Goal: Task Accomplishment & Management: Use online tool/utility

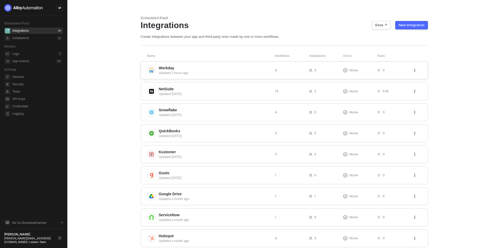
click at [300, 76] on div "Workday Updated 2 hours ago 4 0 None 0" at bounding box center [284, 71] width 287 height 18
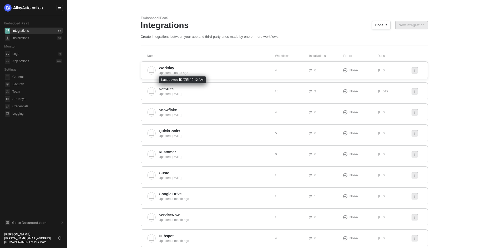
click at [192, 72] on div "Updated 2 hours ago" at bounding box center [215, 73] width 112 height 5
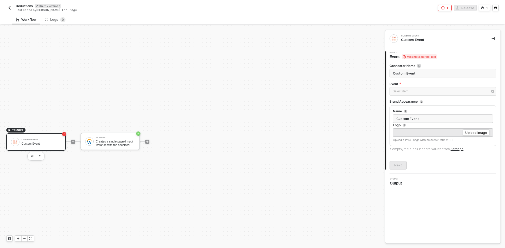
scroll to position [10, 0]
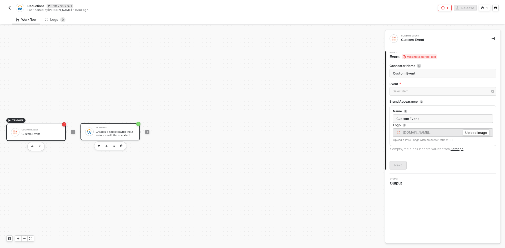
click at [99, 127] on div "Workday" at bounding box center [115, 128] width 39 height 2
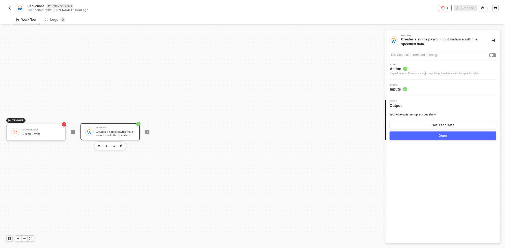
click at [426, 73] on div "Payroll Inputs - Creates a single payroll input instance with the specified data" at bounding box center [434, 74] width 89 height 4
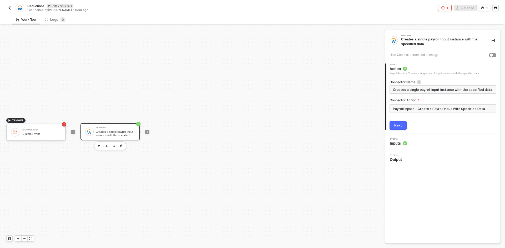
click at [427, 145] on div "Step 2 Inputs" at bounding box center [443, 142] width 114 height 8
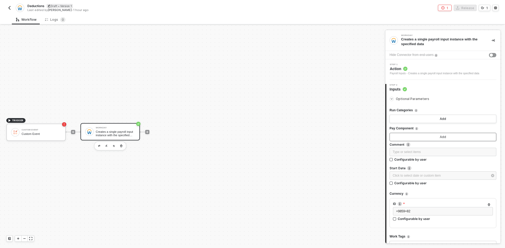
click at [422, 139] on button "Add" at bounding box center [442, 137] width 107 height 8
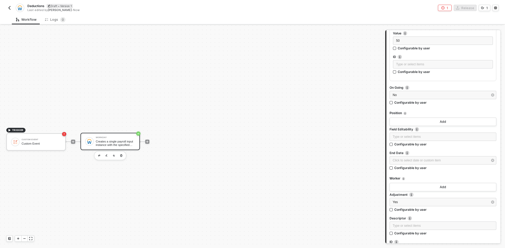
scroll to position [394, 0]
click at [442, 185] on button "Add" at bounding box center [442, 187] width 107 height 8
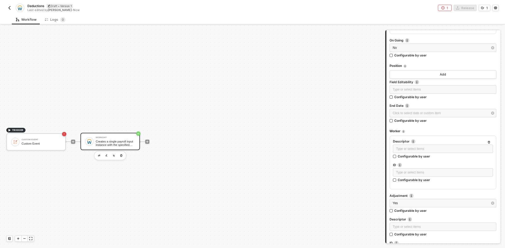
scroll to position [447, 0]
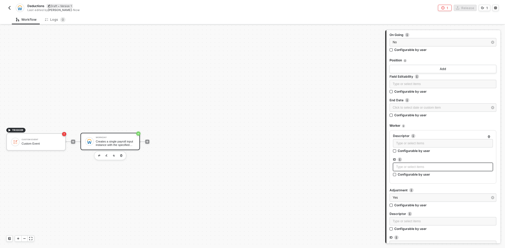
click at [433, 165] on div "Type or select items ﻿" at bounding box center [443, 167] width 94 height 5
click at [426, 110] on div "Click to select date or custom item ﻿" at bounding box center [440, 107] width 95 height 5
click at [362, 84] on div "5" at bounding box center [361, 87] width 6 height 6
click at [349, 189] on div "Sep 2025 Su Mo Tu We Th Fr Sa 31 1 2 3 4 5 6 7 8 9 10 11 12 13 14 15 16 17 18 1…" at bounding box center [342, 149] width 85 height 189
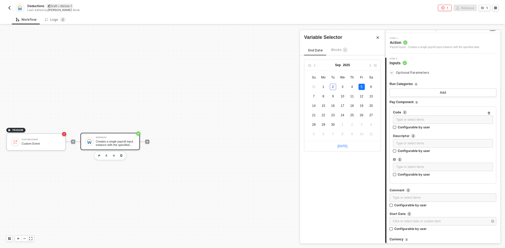
scroll to position [53, 0]
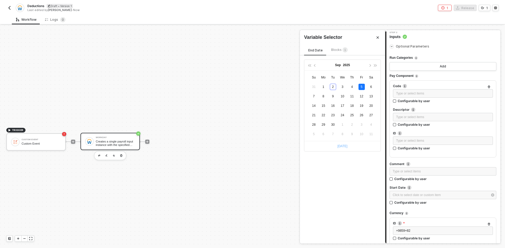
click at [341, 147] on link "Today" at bounding box center [342, 147] width 10 height 4
click at [365, 87] on td "5" at bounding box center [361, 86] width 9 height 9
type input "2025-09-05"
click at [426, 142] on div "Type or select items ﻿" at bounding box center [443, 141] width 94 height 5
click at [426, 88] on div "Code" at bounding box center [443, 87] width 100 height 6
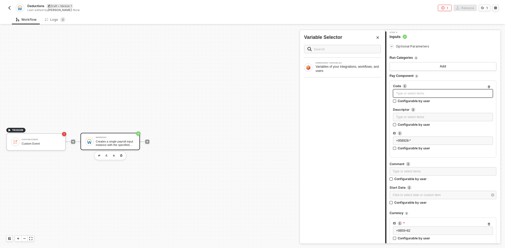
click at [425, 93] on div "Type or select items ﻿" at bounding box center [443, 93] width 94 height 5
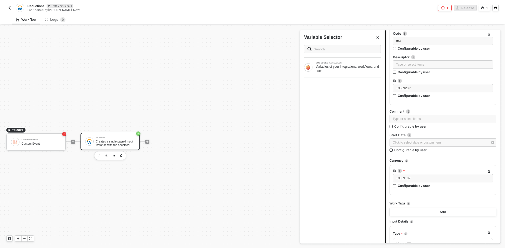
scroll to position [0, 0]
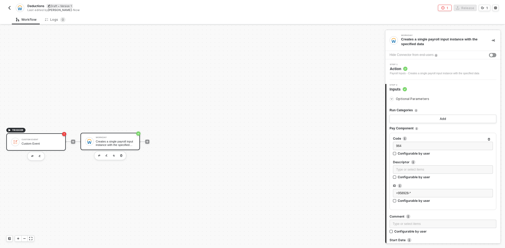
click at [53, 144] on div "Custom Event" at bounding box center [41, 143] width 39 height 3
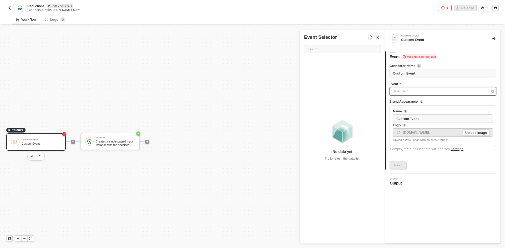
click at [411, 90] on div "Select item ﻿" at bounding box center [440, 91] width 95 height 5
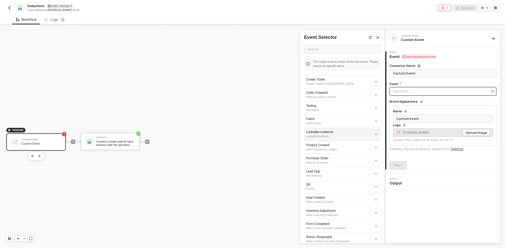
scroll to position [519, 0]
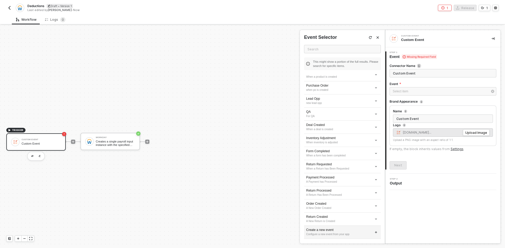
click at [335, 233] on div "Configure a new event from your app" at bounding box center [342, 235] width 73 height 4
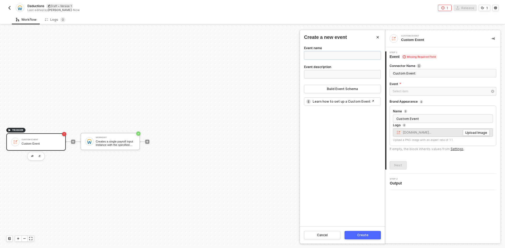
click at [329, 57] on input "Event name" at bounding box center [342, 55] width 77 height 8
click at [323, 57] on input "Create a Deduction" at bounding box center [342, 55] width 77 height 8
type input "Create a Deduction"
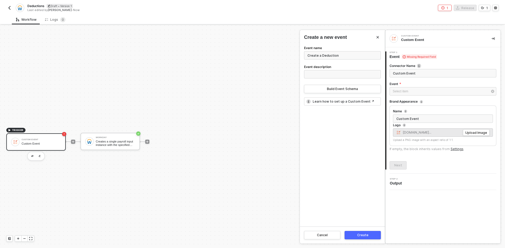
click at [320, 70] on label "Event description" at bounding box center [317, 68] width 27 height 6
click at [320, 70] on input "Event description" at bounding box center [342, 74] width 77 height 8
click at [319, 72] on input "Event description" at bounding box center [342, 74] width 77 height 8
paste input "Create a Deduction"
type input "Create a Deduction"
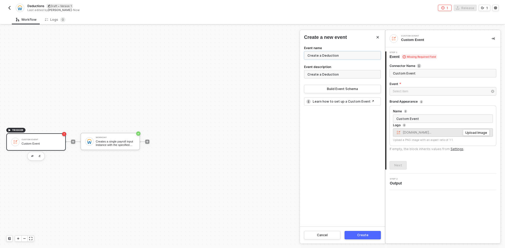
drag, startPoint x: 321, startPoint y: 57, endPoint x: 282, endPoint y: 58, distance: 38.7
type input "Deduction"
click at [324, 88] on button "Build Event Schema" at bounding box center [342, 89] width 77 height 8
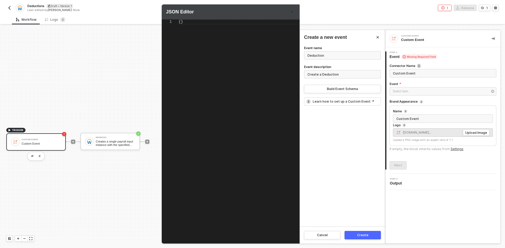
scroll to position [0, 4]
drag, startPoint x: 226, startPoint y: 96, endPoint x: 128, endPoint y: -7, distance: 142.1
click at [128, 0] on html "Alloy Deductions Draft • Version 1 Last edited by Brandon Looker - Now 1 Releas…" at bounding box center [252, 124] width 505 height 248
paste textarea "Create a Deduction"
paste textarea ""worker": { "id": "string", "descriptor": "Lorem ipsum dolor sit ame" }, "adjus…"
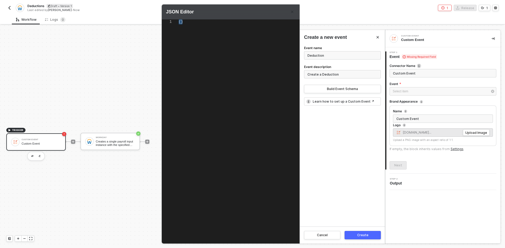
type textarea ""worker": { "id": "string", "descriptor": "Lorem ipsum dolor sit ame" }, "adjus…"
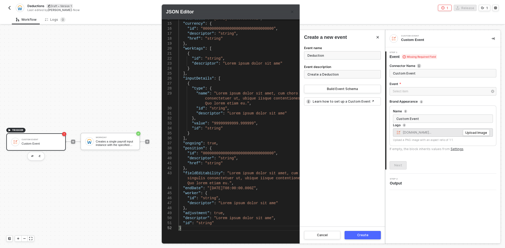
click at [354, 233] on button "Create" at bounding box center [362, 235] width 36 height 8
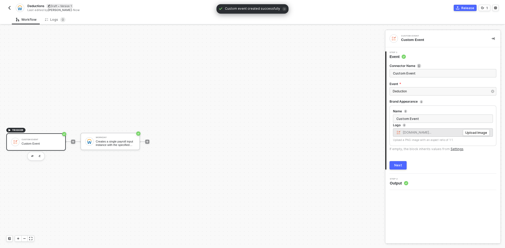
click at [398, 164] on div "Next" at bounding box center [398, 166] width 8 height 4
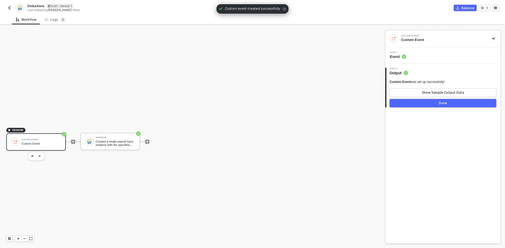
click at [407, 103] on button "Done" at bounding box center [442, 103] width 107 height 8
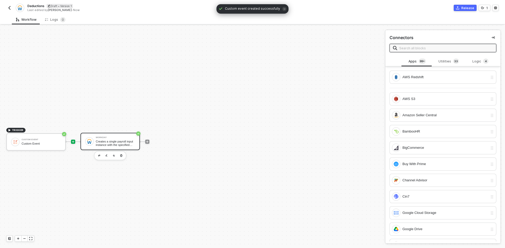
click at [131, 138] on div "Workday" at bounding box center [115, 138] width 39 height 2
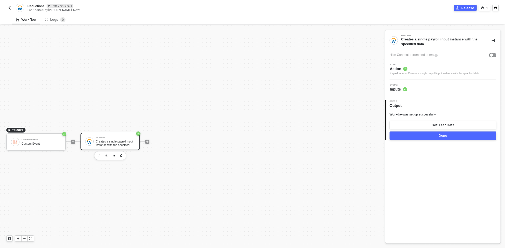
click at [431, 91] on div "Step 2 Inputs" at bounding box center [443, 88] width 114 height 8
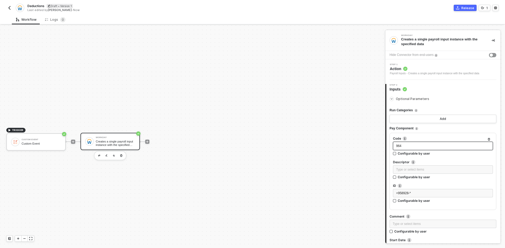
click at [422, 147] on div "964" at bounding box center [443, 146] width 94 height 5
click at [345, 88] on div "Custom Event" at bounding box center [347, 87] width 65 height 4
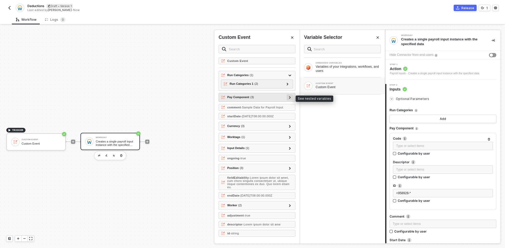
click at [289, 100] on div at bounding box center [289, 97] width 3 height 6
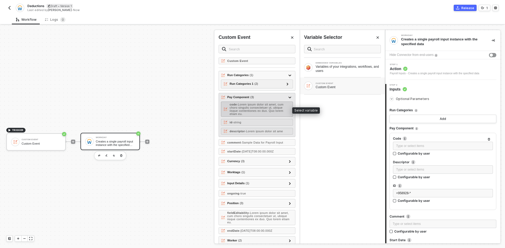
click at [277, 111] on span "- Lorem ipsum dolor sit amet, cum choro singulis consectetuer ut, ubique iisque…" at bounding box center [257, 109] width 54 height 13
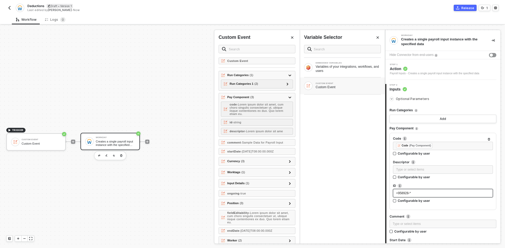
click at [408, 192] on span "+958928-*" at bounding box center [403, 194] width 15 height 4
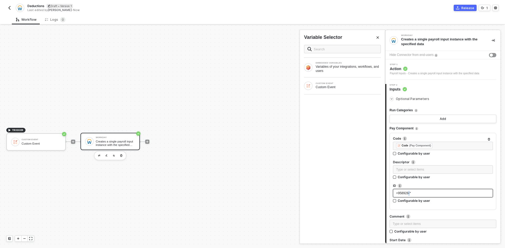
click at [408, 192] on span "+958928-*" at bounding box center [403, 194] width 15 height 4
click at [352, 92] on div "CUSTOM EVENT Custom Event" at bounding box center [342, 86] width 85 height 17
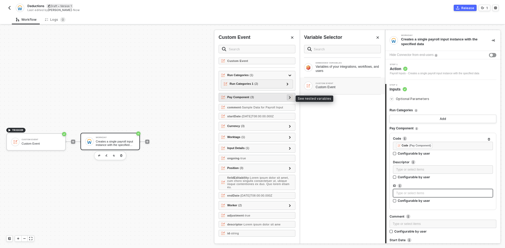
click at [291, 99] on div at bounding box center [289, 97] width 3 height 6
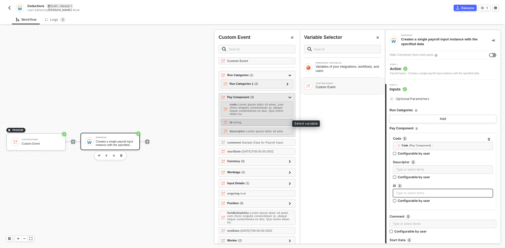
click at [262, 122] on div "id - string" at bounding box center [257, 122] width 72 height 7
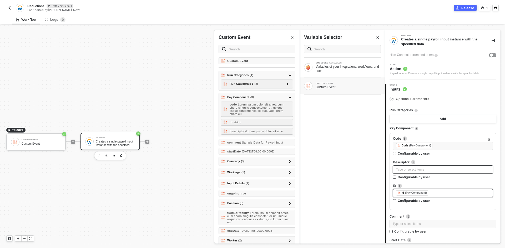
click at [397, 172] on div "Type or select items ﻿" at bounding box center [443, 169] width 94 height 5
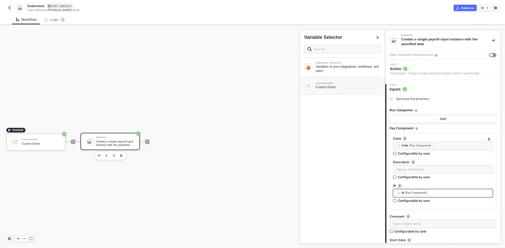
click at [324, 89] on div "CUSTOM EVENT Custom Event" at bounding box center [342, 86] width 77 height 8
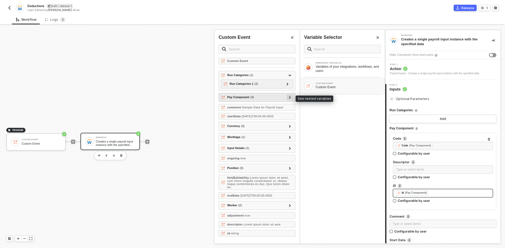
click at [291, 98] on div at bounding box center [290, 97] width 6 height 6
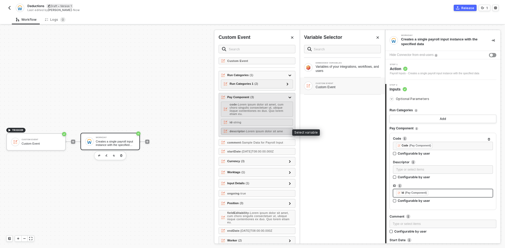
click at [271, 131] on span "- Lorem ipsum dolor sit ame" at bounding box center [264, 131] width 38 height 3
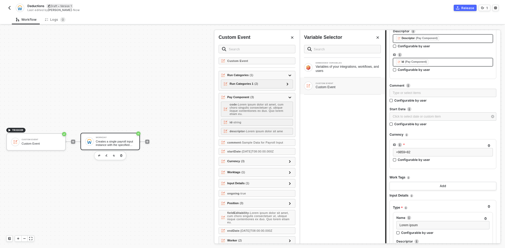
scroll to position [131, 0]
click at [414, 155] on div "+9859+82" at bounding box center [443, 152] width 100 height 8
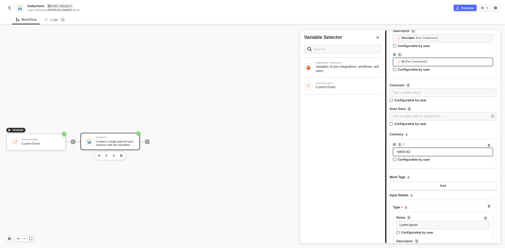
click at [413, 155] on div "+9859+82" at bounding box center [443, 152] width 100 height 8
click at [353, 85] on div "Custom Event" at bounding box center [347, 87] width 65 height 4
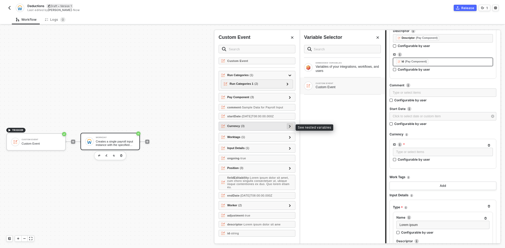
click at [288, 127] on div at bounding box center [290, 126] width 6 height 6
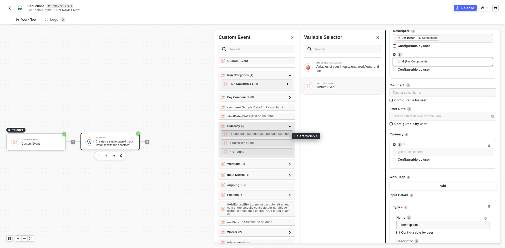
click at [272, 136] on span "- 00000000000000000000000000000000" at bounding box center [260, 134] width 56 height 3
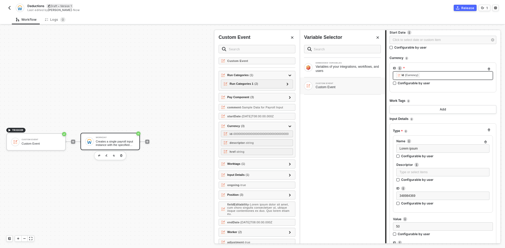
scroll to position [210, 0]
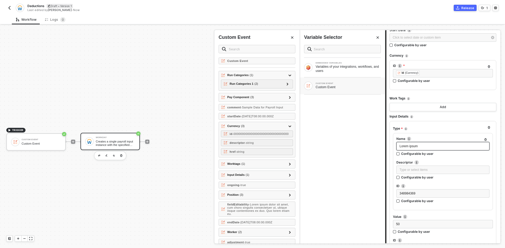
click at [411, 145] on span "Lorem ipsum" at bounding box center [408, 147] width 18 height 4
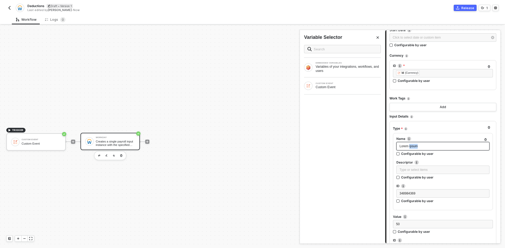
click at [411, 145] on span "Lorem ipsum" at bounding box center [408, 147] width 18 height 4
click at [344, 92] on div "CUSTOM EVENT Custom Event" at bounding box center [342, 86] width 85 height 17
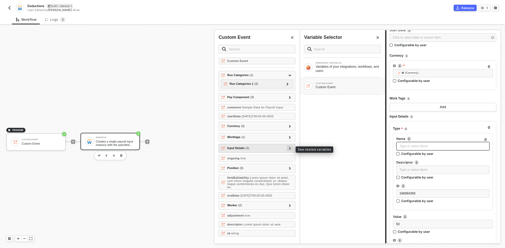
click at [288, 146] on div at bounding box center [290, 148] width 6 height 6
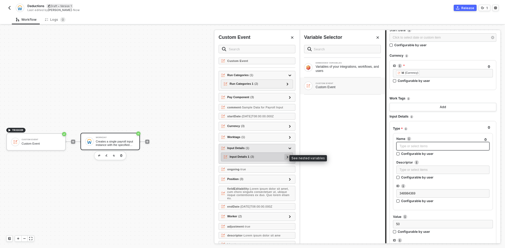
click at [287, 158] on icon at bounding box center [288, 157] width 2 height 3
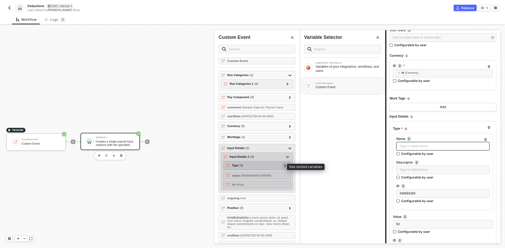
click at [282, 165] on div at bounding box center [285, 166] width 6 height 6
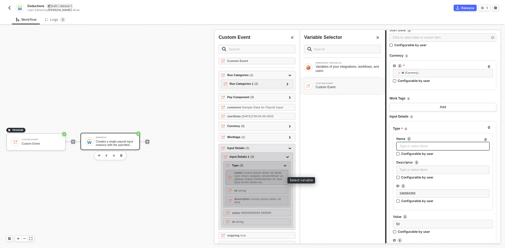
click at [273, 178] on span "- Lorem ipsum dolor sit amet, cum choro singulis consectetuer ut, ubique iisque…" at bounding box center [258, 177] width 49 height 13
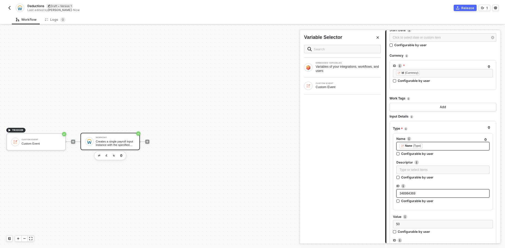
click at [410, 195] on span "348984369" at bounding box center [407, 194] width 16 height 4
click at [344, 88] on div "Custom Event" at bounding box center [347, 87] width 65 height 4
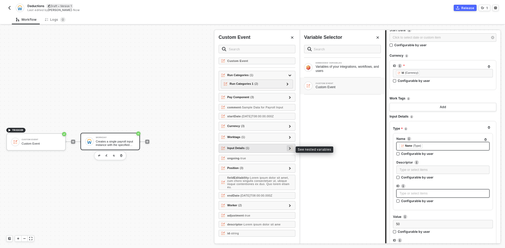
click at [291, 149] on div at bounding box center [290, 148] width 6 height 6
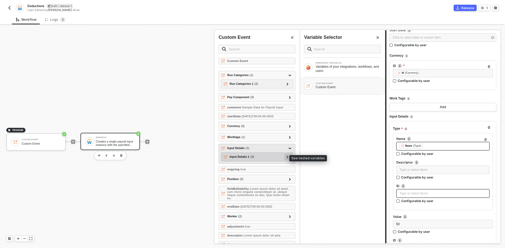
click at [285, 156] on div at bounding box center [287, 157] width 6 height 6
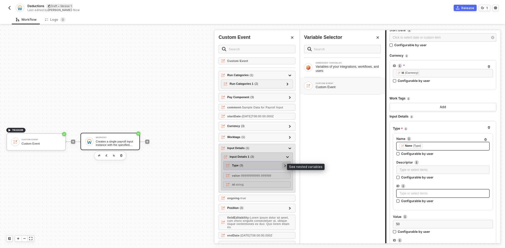
click at [284, 165] on div at bounding box center [285, 166] width 3 height 6
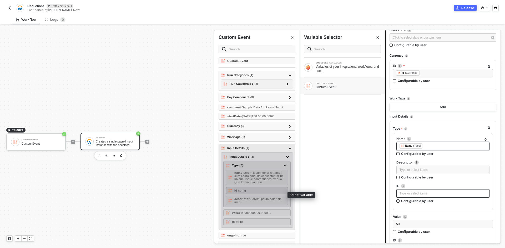
click at [271, 193] on div "id - string" at bounding box center [257, 190] width 63 height 7
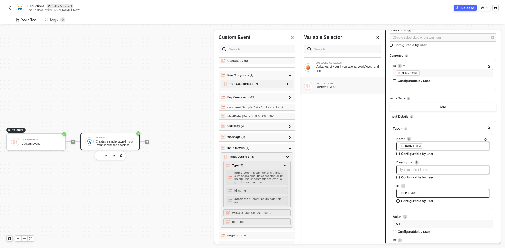
click at [406, 168] on div "Type or select items ﻿" at bounding box center [442, 170] width 87 height 5
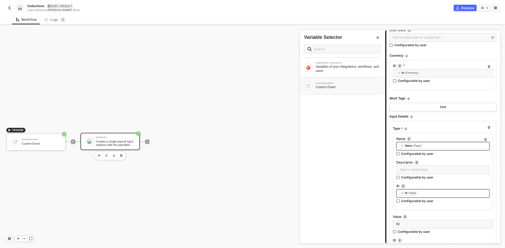
click at [328, 91] on div "CUSTOM EVENT Custom Event" at bounding box center [342, 86] width 85 height 17
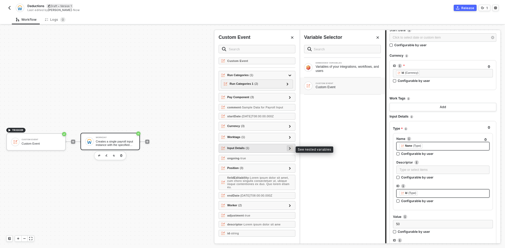
click at [289, 150] on div at bounding box center [289, 148] width 3 height 6
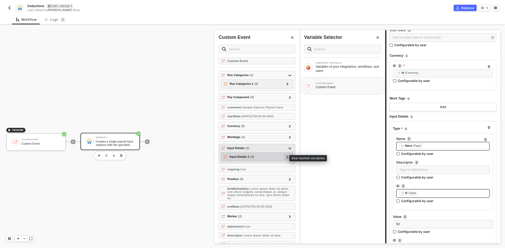
click at [287, 157] on icon at bounding box center [288, 157] width 2 height 3
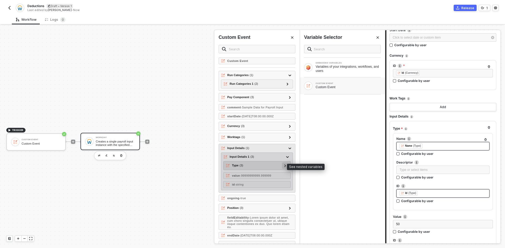
click at [284, 164] on div at bounding box center [285, 166] width 3 height 6
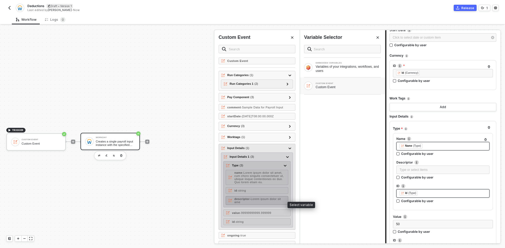
click at [270, 203] on span "- Lorem ipsum dolor sit ame" at bounding box center [257, 201] width 47 height 6
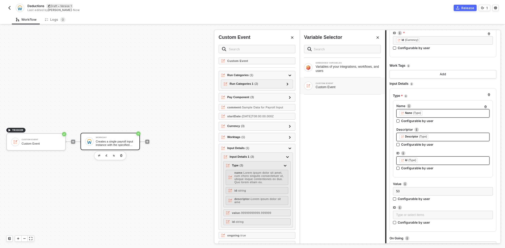
scroll to position [289, 0]
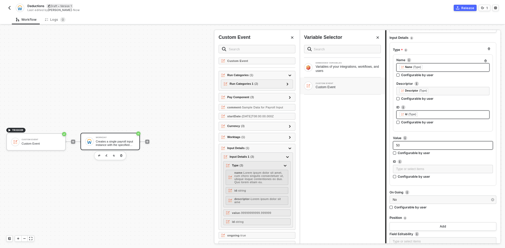
click at [403, 145] on div "50" at bounding box center [443, 145] width 94 height 5
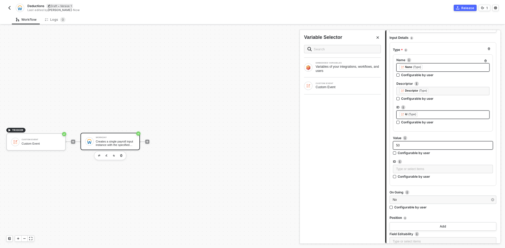
click at [403, 145] on div "50" at bounding box center [443, 145] width 94 height 5
click at [360, 91] on div "CUSTOM EVENT Custom Event" at bounding box center [342, 86] width 85 height 17
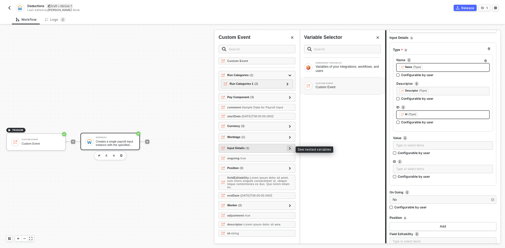
click at [289, 148] on icon at bounding box center [290, 148] width 2 height 3
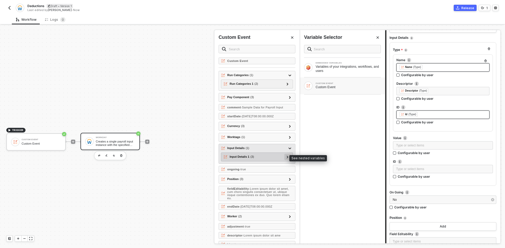
click at [286, 159] on div at bounding box center [287, 157] width 3 height 6
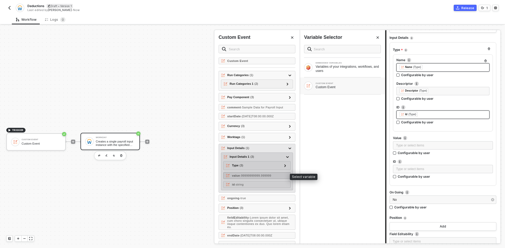
click at [272, 175] on div "value - 99999999999.999999" at bounding box center [256, 175] width 67 height 7
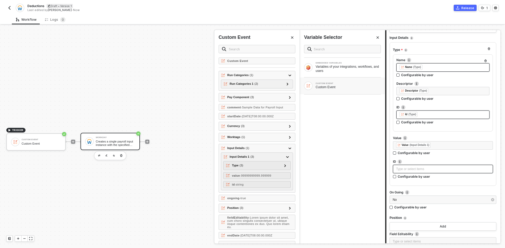
click at [406, 169] on div "Type or select items ﻿" at bounding box center [443, 169] width 94 height 5
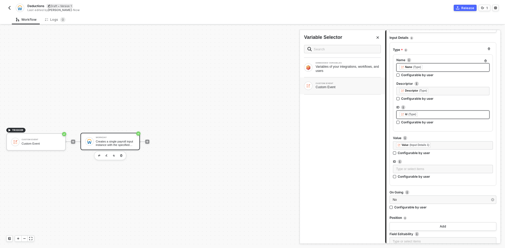
click at [346, 79] on div "CUSTOM EVENT Custom Event" at bounding box center [342, 86] width 85 height 17
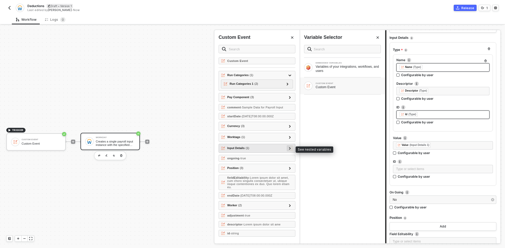
click at [291, 149] on div at bounding box center [290, 148] width 6 height 6
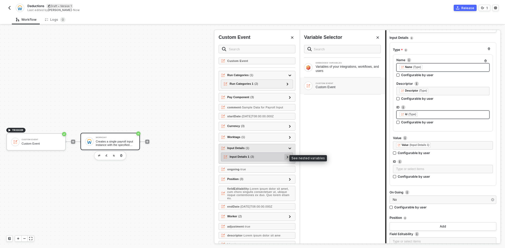
click at [287, 157] on icon at bounding box center [288, 157] width 2 height 3
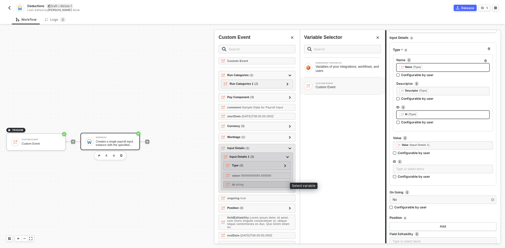
click at [275, 185] on div "id - string" at bounding box center [256, 184] width 67 height 7
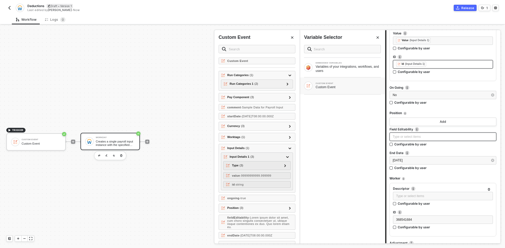
scroll to position [394, 0]
click at [428, 162] on div "2025-09-05" at bounding box center [440, 160] width 95 height 5
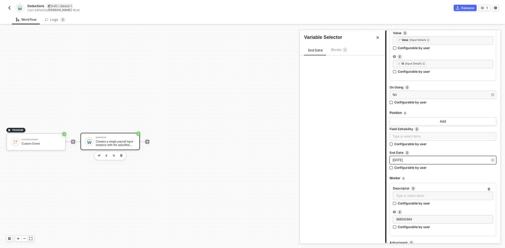
click at [428, 162] on div "2025-09-05" at bounding box center [440, 160] width 95 height 5
click at [427, 162] on div "2025-09-05" at bounding box center [440, 160] width 95 height 5
type input "2025-09-02"
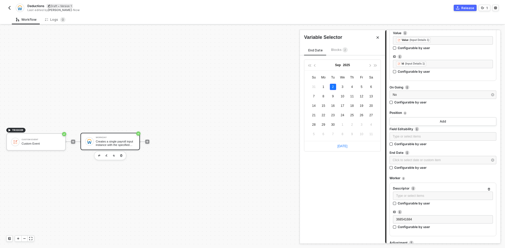
click at [337, 51] on span "Blocks 2" at bounding box center [339, 50] width 17 height 4
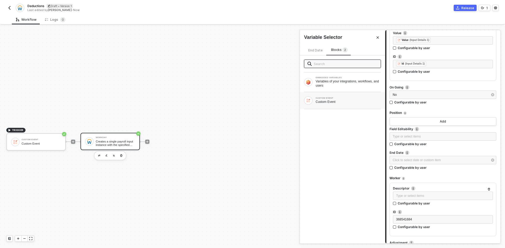
click at [339, 103] on div "Custom Event" at bounding box center [347, 102] width 65 height 4
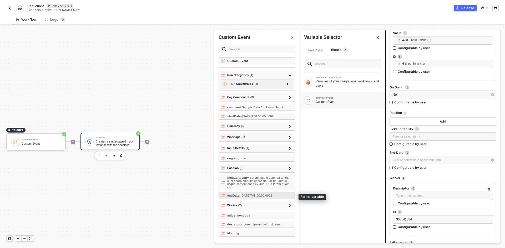
click at [286, 195] on div "endDate - 2013-01-01T08:00:00.000Z" at bounding box center [256, 195] width 77 height 7
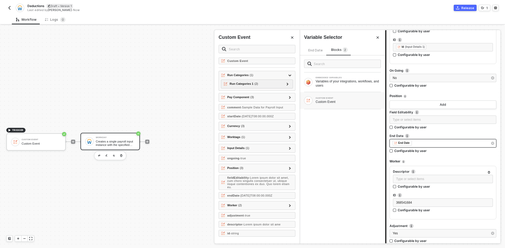
scroll to position [421, 0]
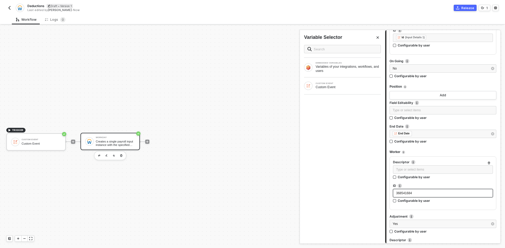
click at [419, 193] on div "368541684" at bounding box center [443, 193] width 94 height 5
click at [418, 193] on div "368541684" at bounding box center [443, 193] width 94 height 5
click at [336, 85] on div "Custom Event" at bounding box center [347, 87] width 65 height 4
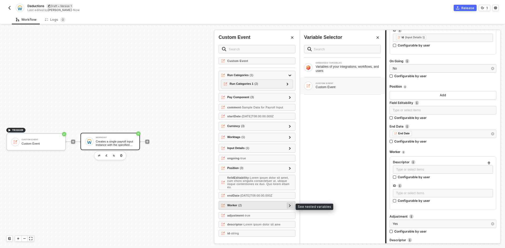
click at [291, 203] on div at bounding box center [289, 206] width 3 height 6
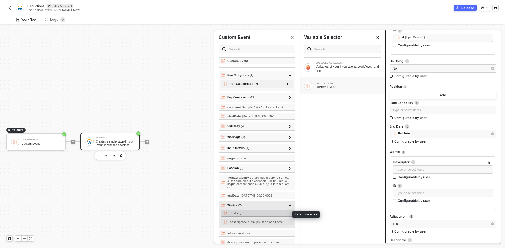
click at [282, 213] on div "id - string" at bounding box center [257, 213] width 72 height 7
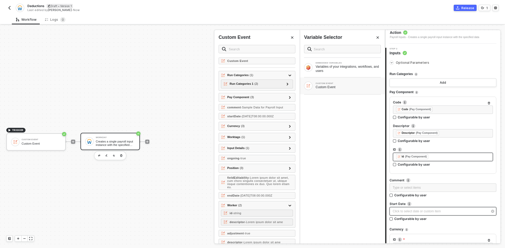
scroll to position [0, 0]
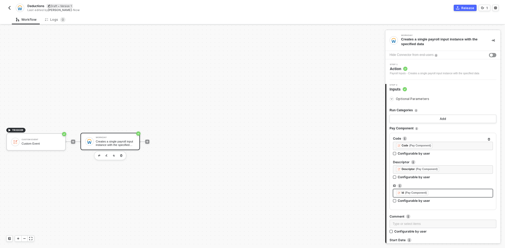
click at [443, 72] on div "Payroll Inputs - Creates a single payroll input instance with the specified data" at bounding box center [434, 74] width 89 height 4
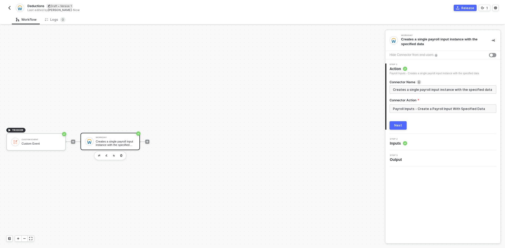
click at [32, 7] on span "Deductions" at bounding box center [35, 6] width 17 height 4
click at [30, 7] on input "Deductions" at bounding box center [71, 6] width 89 height 6
type input "Deductions"
click at [127, 7] on div "Save" at bounding box center [124, 6] width 8 height 4
click at [113, 156] on img "button" at bounding box center [114, 156] width 2 height 2
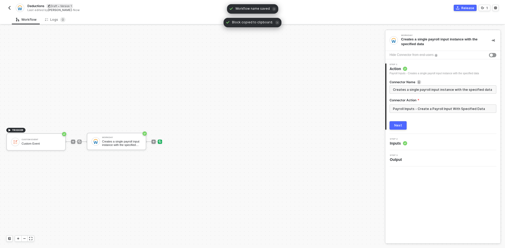
click at [160, 142] on img at bounding box center [159, 141] width 3 height 3
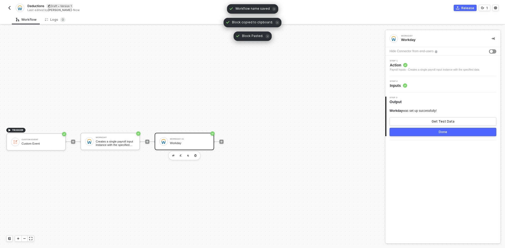
click at [426, 85] on div "Step 2 Inputs" at bounding box center [443, 84] width 114 height 8
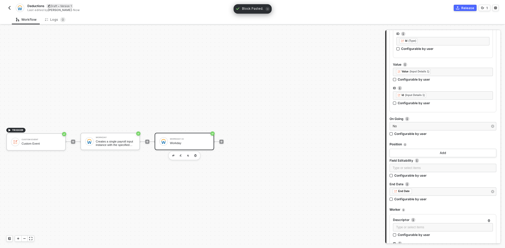
scroll to position [394, 0]
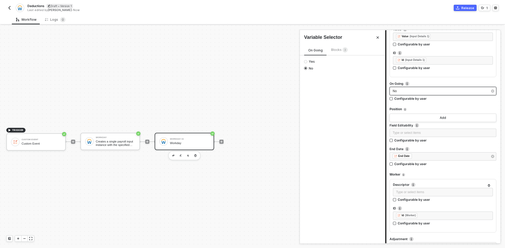
click at [411, 93] on div "No" at bounding box center [440, 91] width 95 height 5
click at [311, 63] on span "Yes" at bounding box center [311, 62] width 8 height 4
click at [307, 63] on input "Yes" at bounding box center [305, 61] width 3 height 3
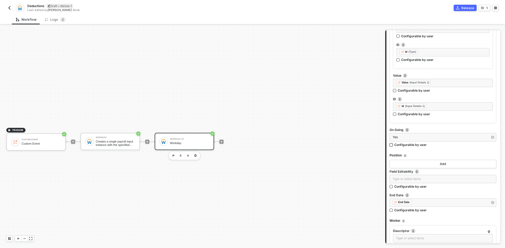
scroll to position [421, 0]
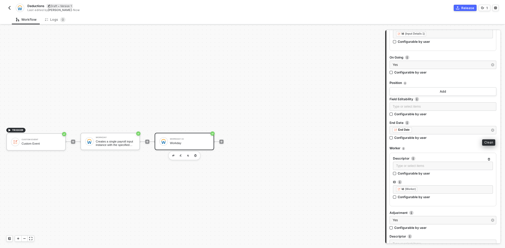
click at [491, 131] on icon "button" at bounding box center [492, 130] width 3 height 3
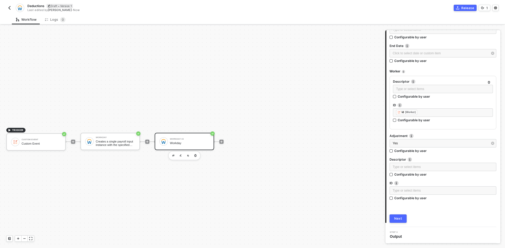
click at [401, 221] on div "Next" at bounding box center [398, 219] width 8 height 4
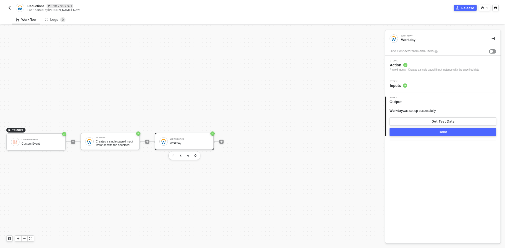
click at [417, 66] on span "Action" at bounding box center [434, 65] width 89 height 5
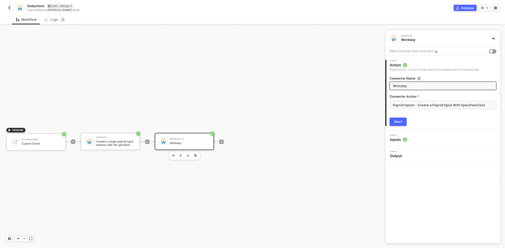
click at [403, 86] on input "Workday" at bounding box center [442, 86] width 99 height 6
type input "Create an Ongoing Deduction"
click at [397, 120] on button "Next" at bounding box center [397, 122] width 17 height 8
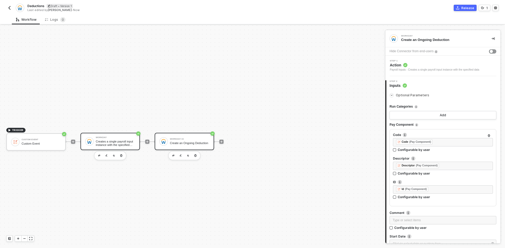
click at [120, 147] on div "Workday Creates a single payroll input instance with the specified data" at bounding box center [109, 141] width 59 height 17
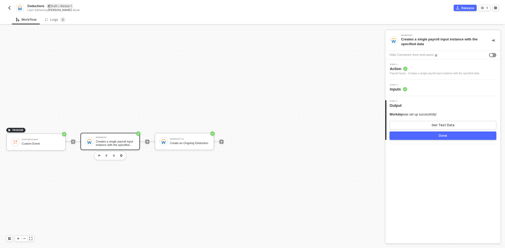
click at [430, 69] on span "Action" at bounding box center [434, 68] width 89 height 5
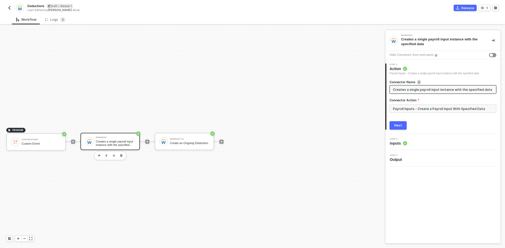
drag, startPoint x: 429, startPoint y: 91, endPoint x: 505, endPoint y: 94, distance: 76.0
click at [505, 94] on div "Workday Creates a single payroll input instance with the specified data Hide Co…" at bounding box center [445, 137] width 120 height 223
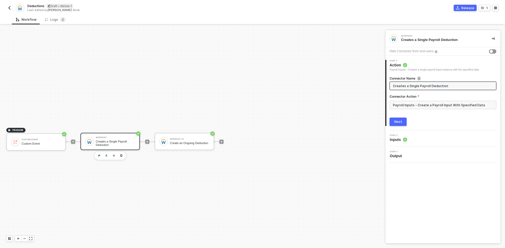
type input "Creates a Single Payroll Deduction"
click at [406, 120] on button "Next" at bounding box center [397, 122] width 17 height 8
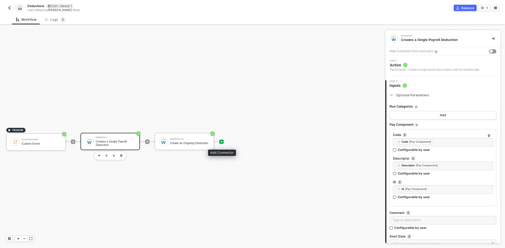
click at [220, 142] on icon "icon-play" at bounding box center [221, 141] width 3 height 3
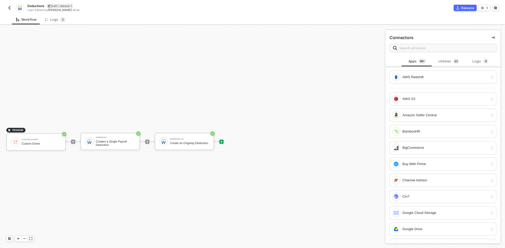
click at [8, 9] on img "button" at bounding box center [9, 8] width 4 height 4
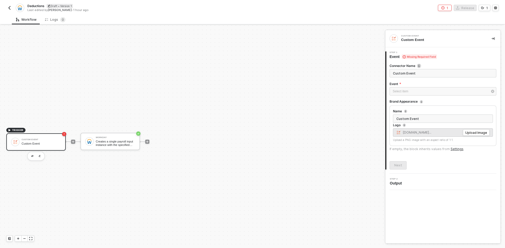
scroll to position [10, 0]
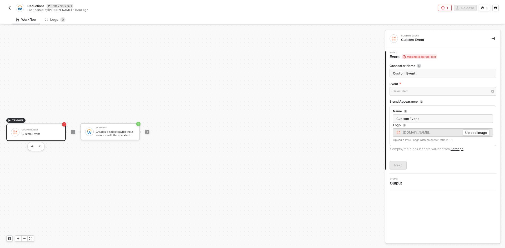
click at [10, 10] on img "button" at bounding box center [9, 8] width 4 height 4
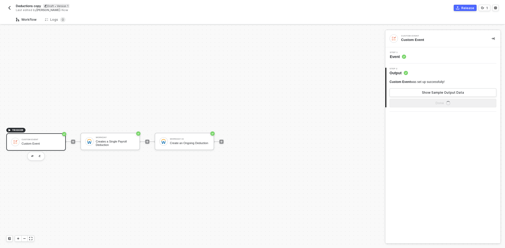
scroll to position [10, 0]
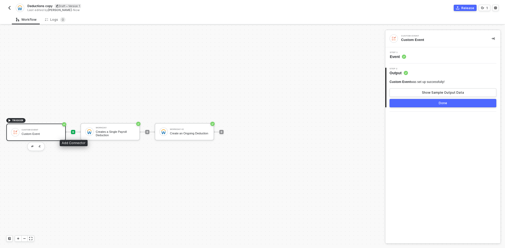
click at [73, 133] on icon "icon-play" at bounding box center [73, 132] width 3 height 3
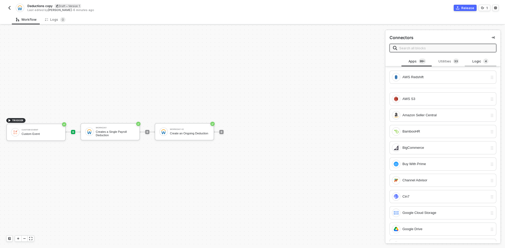
click at [475, 65] on div "Logic 4" at bounding box center [481, 62] width 32 height 10
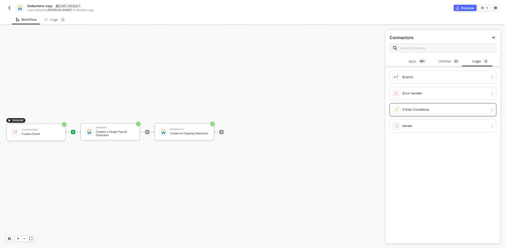
click at [447, 109] on div "If-Else Conditions" at bounding box center [444, 110] width 85 height 6
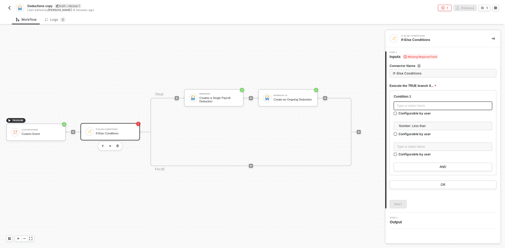
click at [447, 106] on div "Type or select items ﻿" at bounding box center [443, 106] width 92 height 5
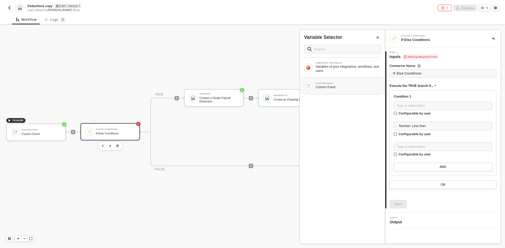
click at [348, 87] on div "Custom Event" at bounding box center [347, 87] width 65 height 4
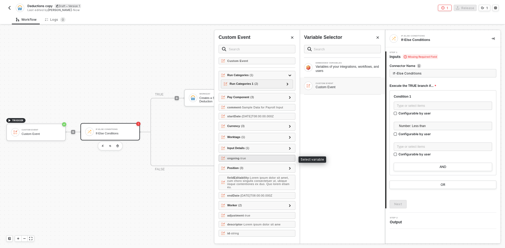
click at [258, 160] on div "ongoing - true" at bounding box center [256, 158] width 77 height 7
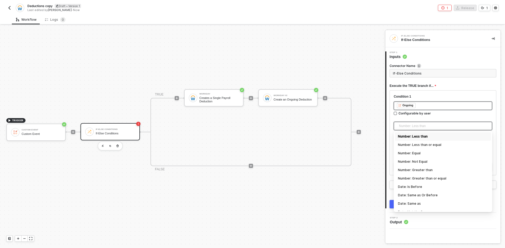
click at [414, 127] on span "Number: Less than" at bounding box center [444, 126] width 90 height 8
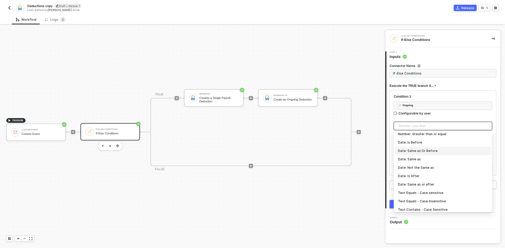
scroll to position [53, 0]
click at [417, 192] on div "Text Equals - Case Insensitive" at bounding box center [443, 194] width 90 height 6
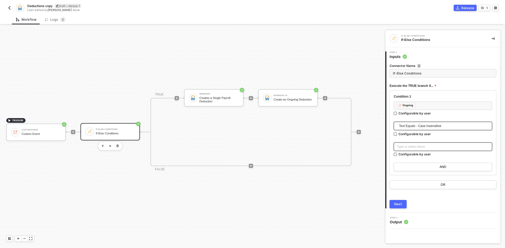
click at [408, 146] on div "Type or select items ﻿" at bounding box center [443, 147] width 92 height 5
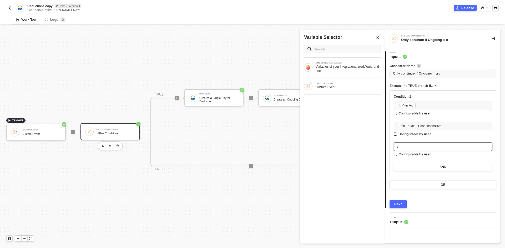
type input "Only continue if Ongoing = true"
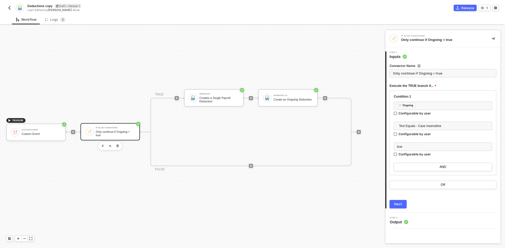
click at [396, 204] on div "Next" at bounding box center [398, 204] width 8 height 4
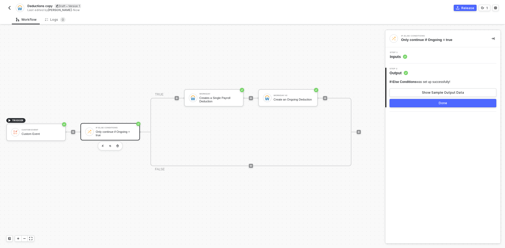
click at [413, 105] on button "Done" at bounding box center [442, 103] width 107 height 8
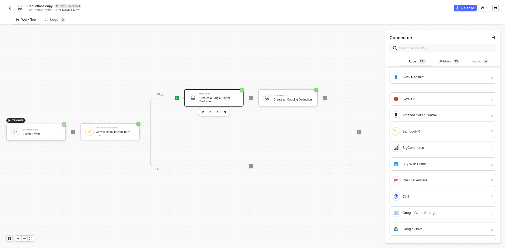
click at [221, 98] on div "Creates a Single Payroll Deduction" at bounding box center [218, 99] width 39 height 7
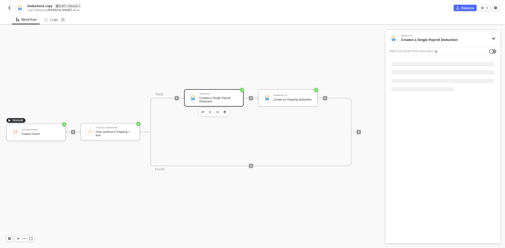
click at [211, 99] on div "Creates a Single Payroll Deduction" at bounding box center [218, 99] width 39 height 7
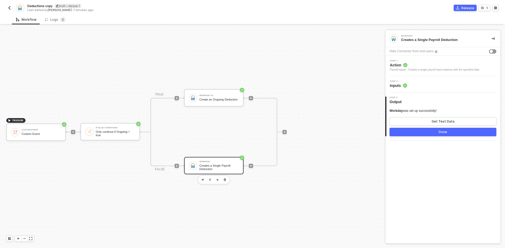
click at [191, 211] on div "TRIGGER Custom Event Custom Event If-Else Conditions Only continue if Ongoing =…" at bounding box center [191, 132] width 382 height 233
click at [48, 6] on span "Deductions copy" at bounding box center [39, 6] width 25 height 4
click at [48, 6] on input "Deductions copy" at bounding box center [71, 6] width 89 height 6
type input "Single & Ongoing Deductions"
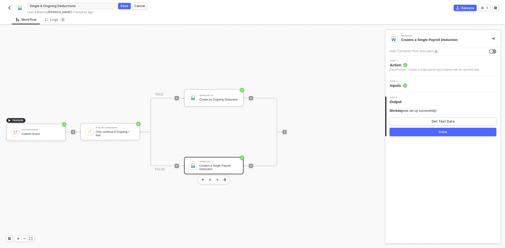
click at [124, 7] on div "Save" at bounding box center [124, 6] width 8 height 4
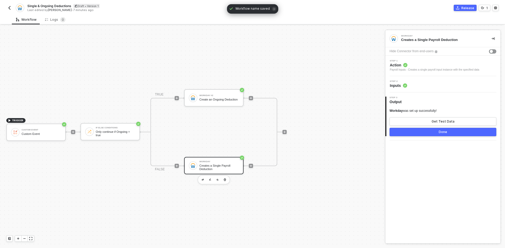
click at [11, 9] on img "button" at bounding box center [9, 8] width 4 height 4
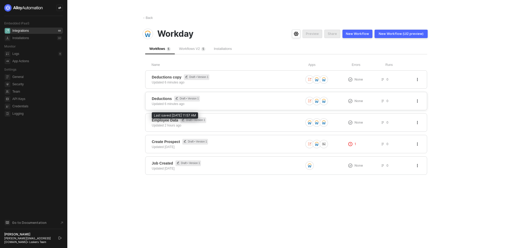
click at [164, 102] on div "Updated 6 minutes ago" at bounding box center [168, 104] width 33 height 5
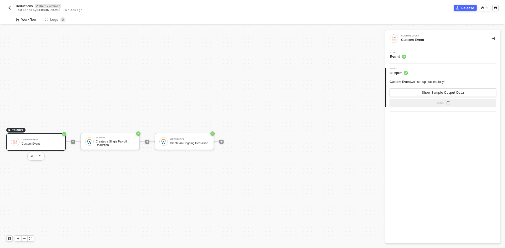
scroll to position [10, 0]
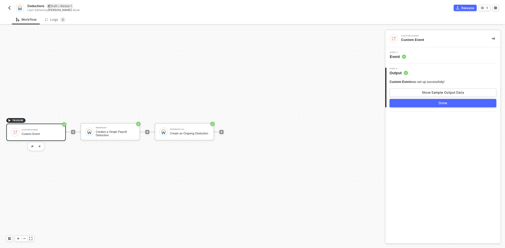
click at [11, 8] on img "button" at bounding box center [9, 8] width 4 height 4
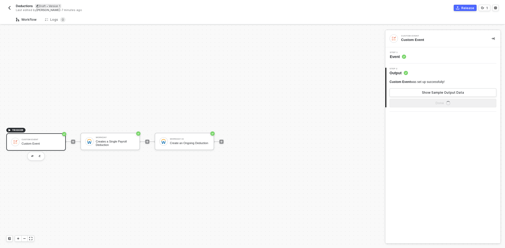
scroll to position [10, 0]
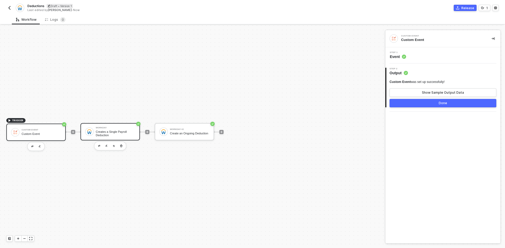
click at [113, 136] on div "Creates a Single Payroll Deduction" at bounding box center [115, 133] width 39 height 7
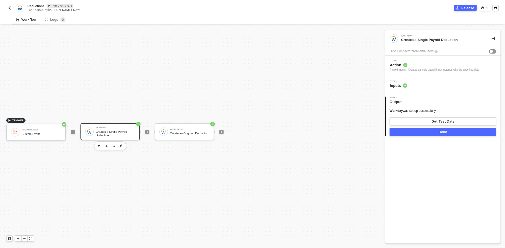
click at [446, 82] on div "Step 2 Inputs" at bounding box center [443, 84] width 114 height 8
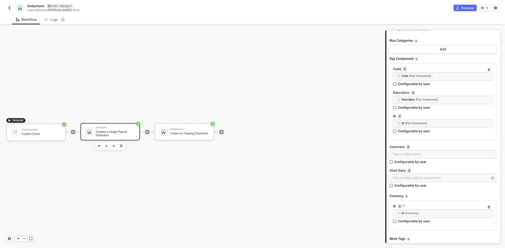
scroll to position [0, 0]
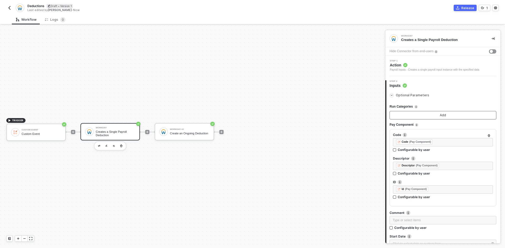
click at [441, 117] on div "Add" at bounding box center [443, 115] width 6 height 4
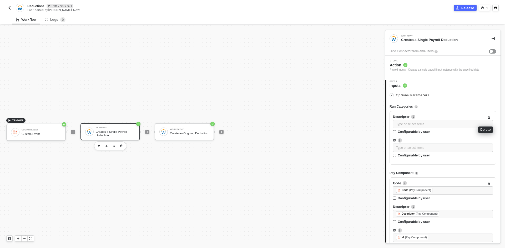
click at [486, 116] on button "button" at bounding box center [489, 118] width 6 height 6
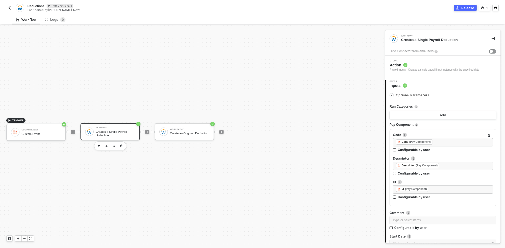
click at [447, 65] on span "Action" at bounding box center [434, 65] width 89 height 5
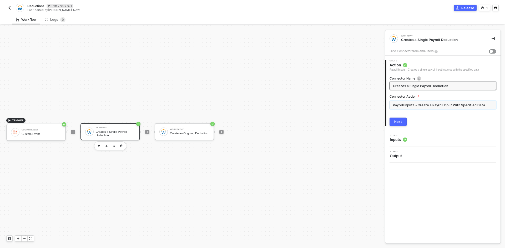
click at [443, 104] on input "Payroll Inputs - Create a Payroll Input With Specified Data" at bounding box center [442, 105] width 107 height 8
